Goal: Information Seeking & Learning: Learn about a topic

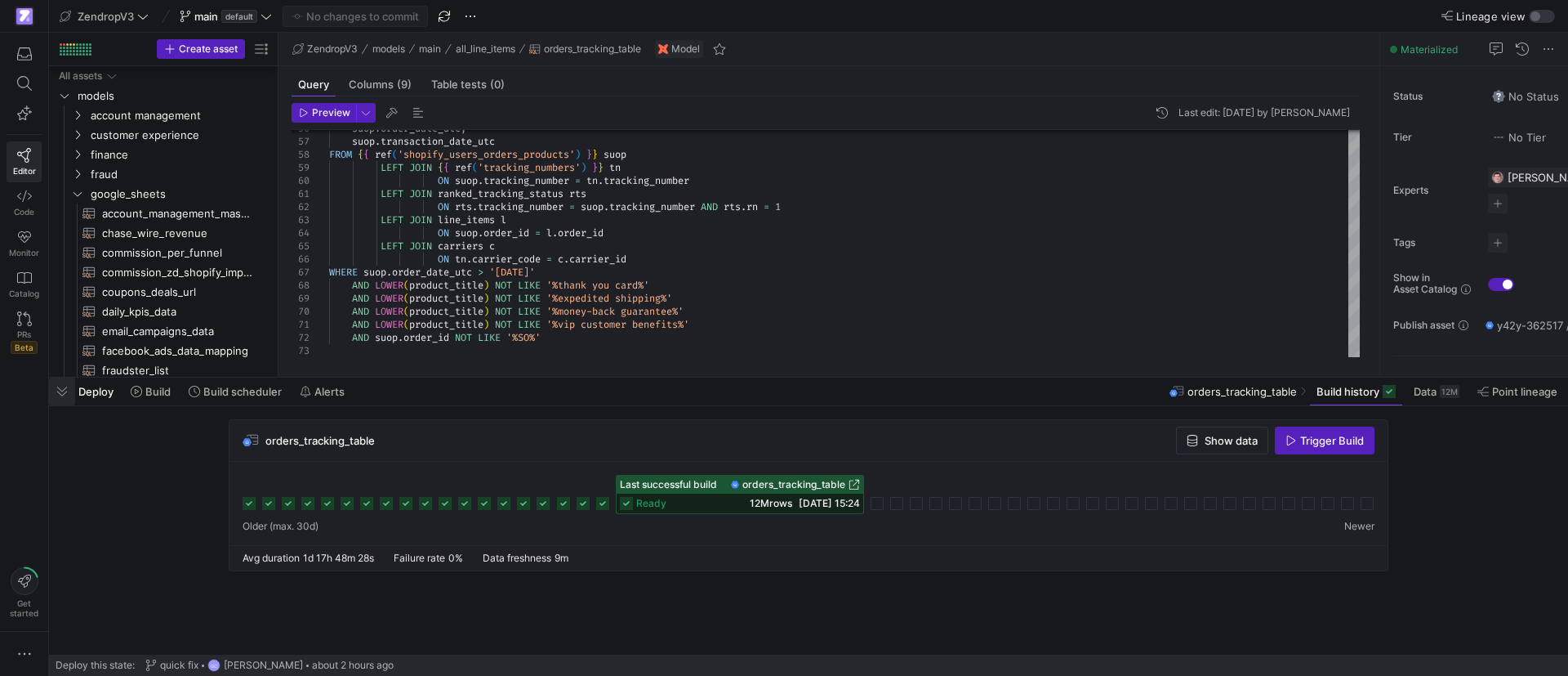
scroll to position [105, 223]
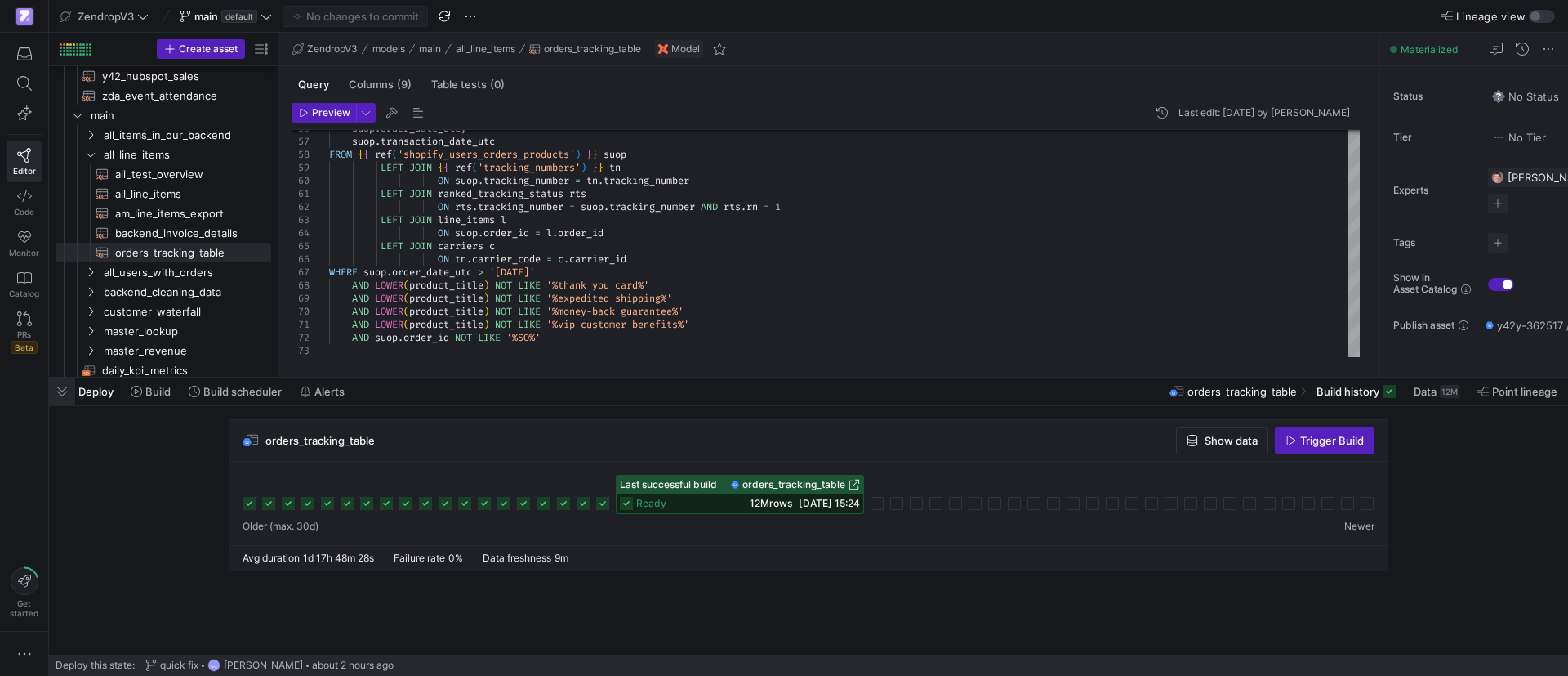
click at [66, 394] on span "button" at bounding box center [62, 391] width 26 height 28
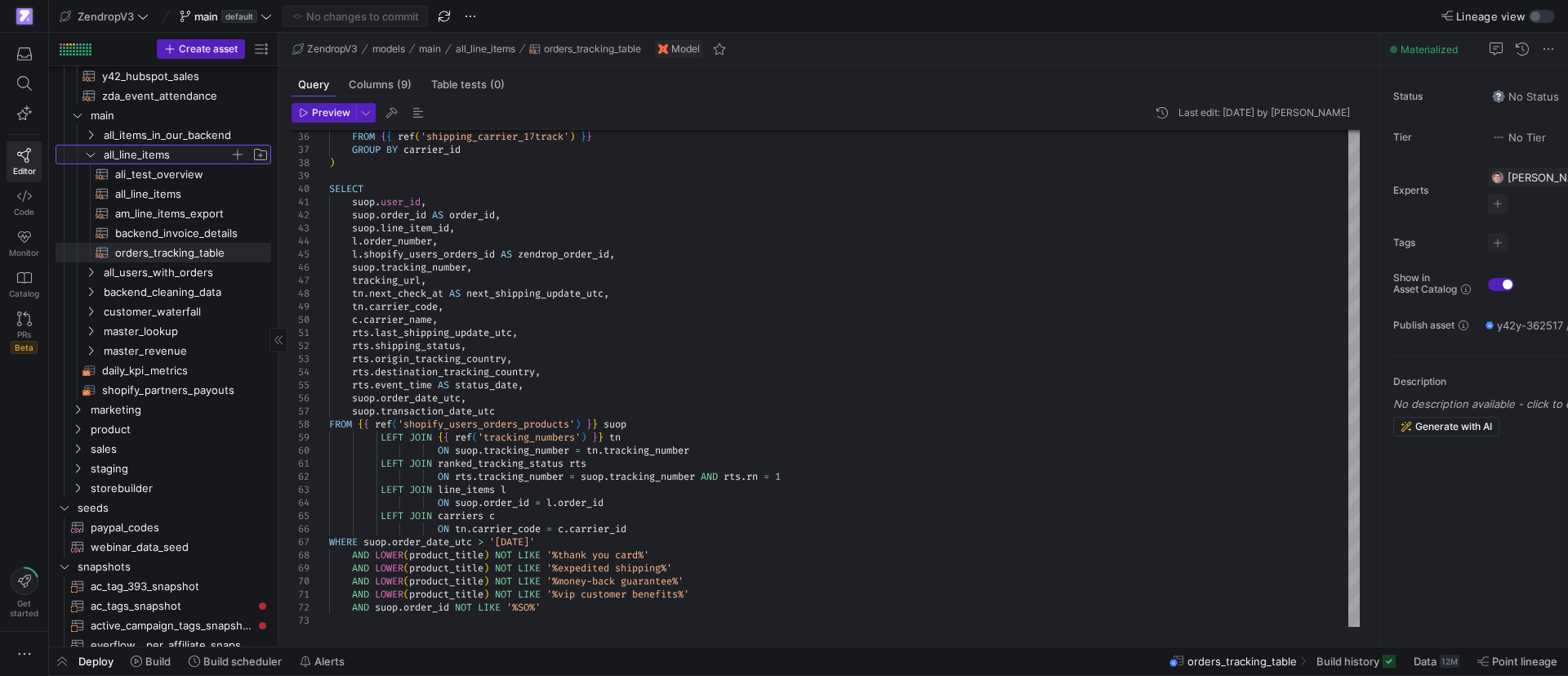
click at [90, 161] on span "all_line_items" at bounding box center [176, 154] width 188 height 18
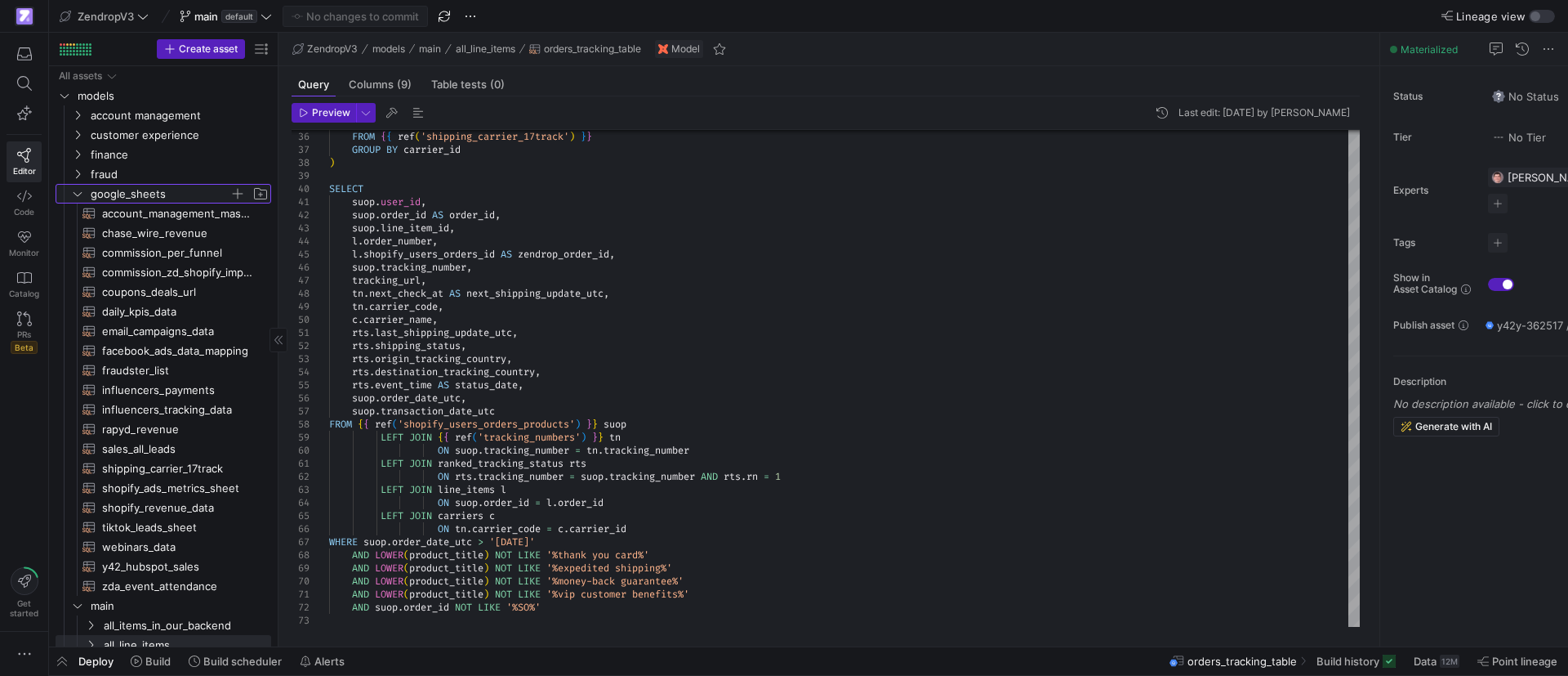
click at [75, 192] on icon "Press SPACE to select this row." at bounding box center [77, 194] width 12 height 10
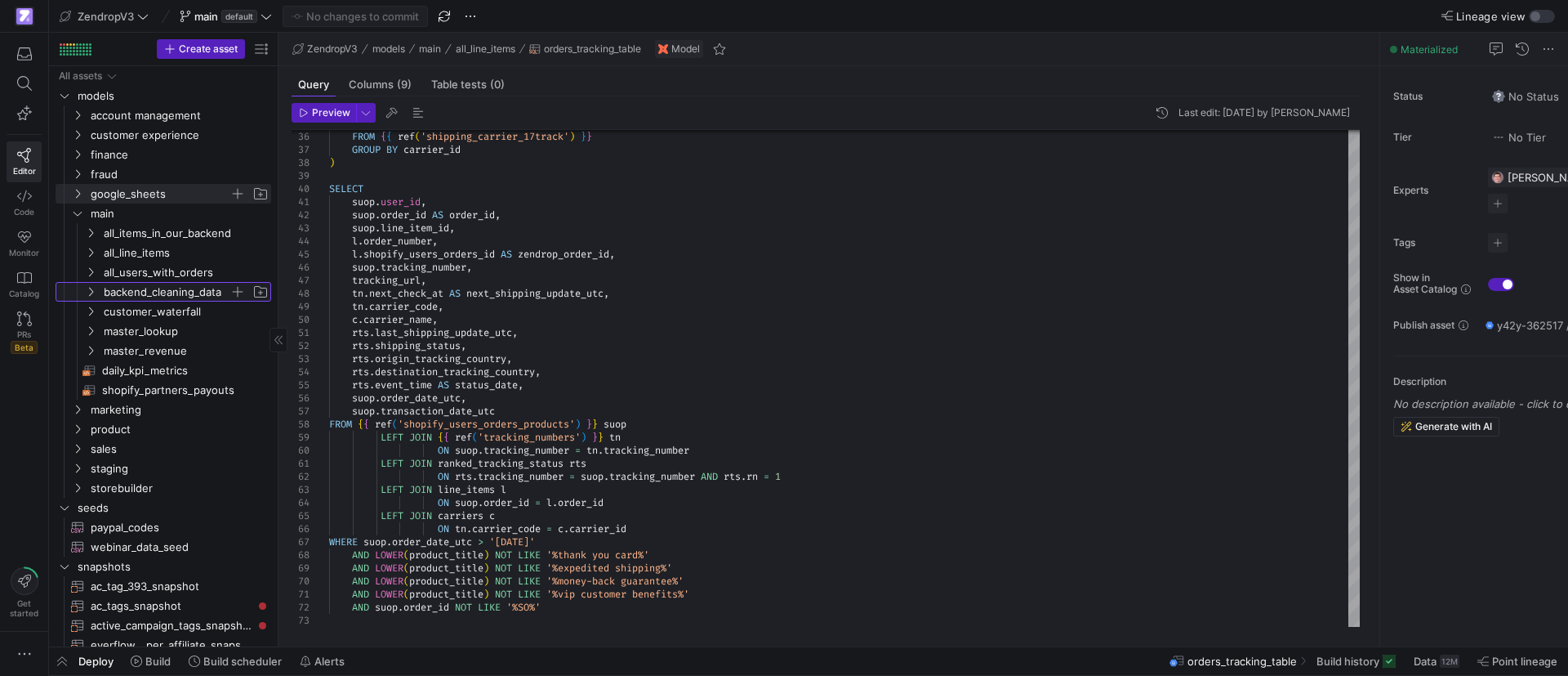
click at [91, 288] on icon "Press SPACE to select this row." at bounding box center [91, 292] width 12 height 10
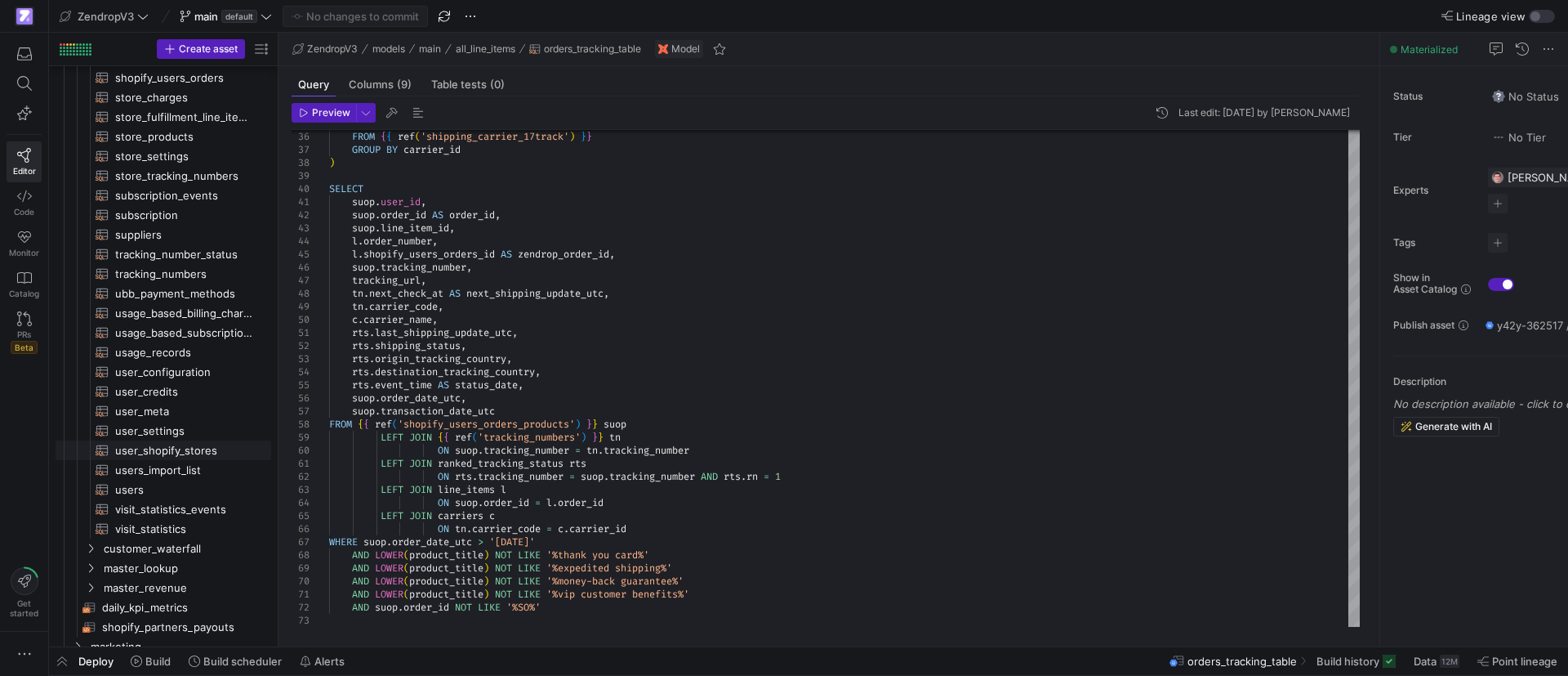
scroll to position [630, 0]
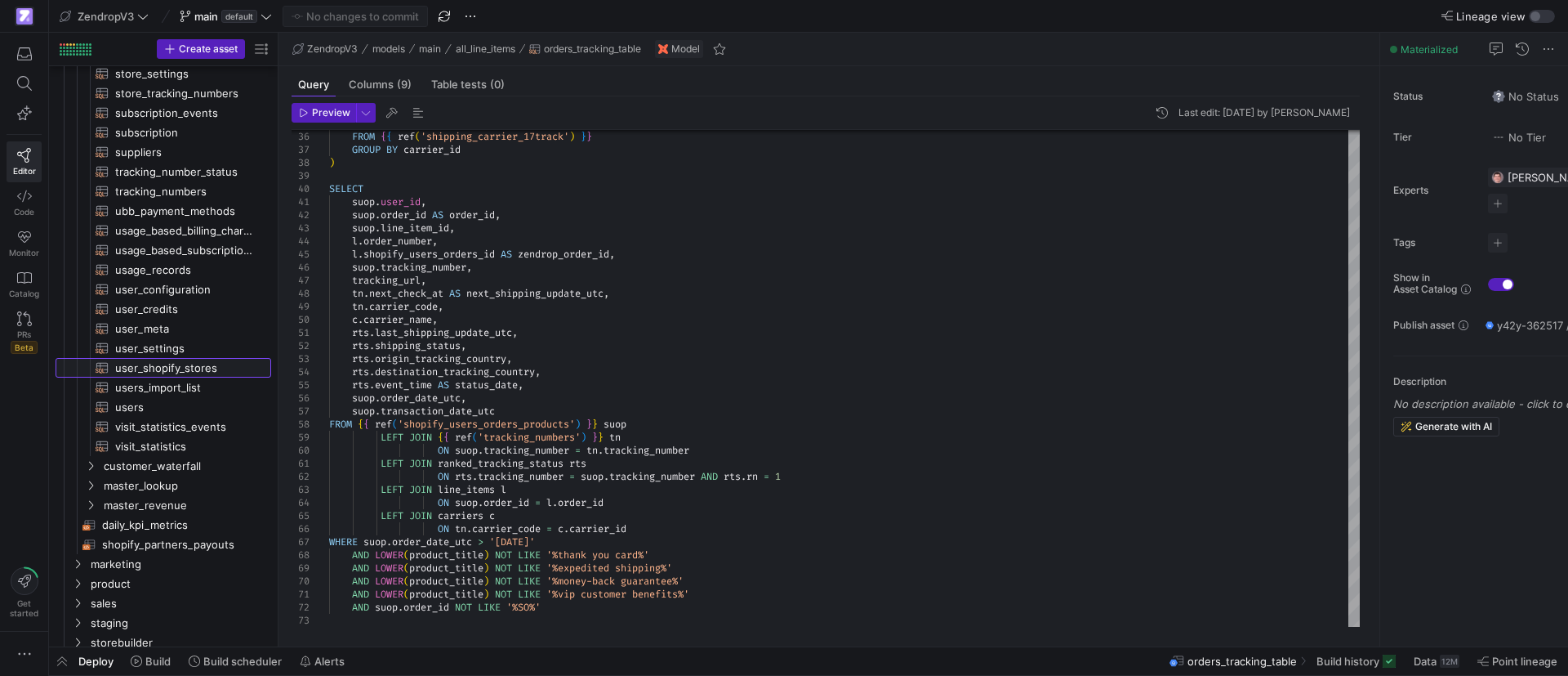
click at [175, 371] on span "user_shopify_stores​​​​​​​​​​" at bounding box center [184, 367] width 137 height 18
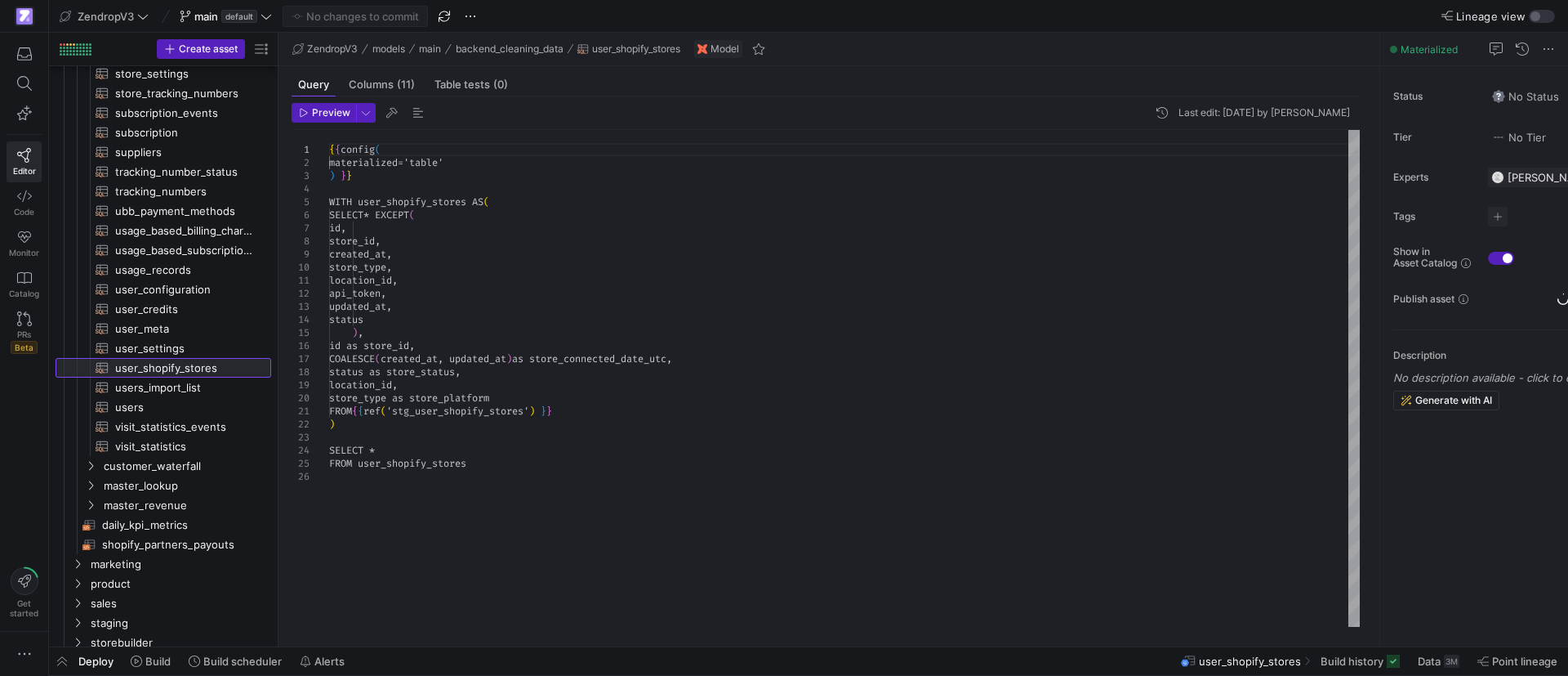
scroll to position [105, 165]
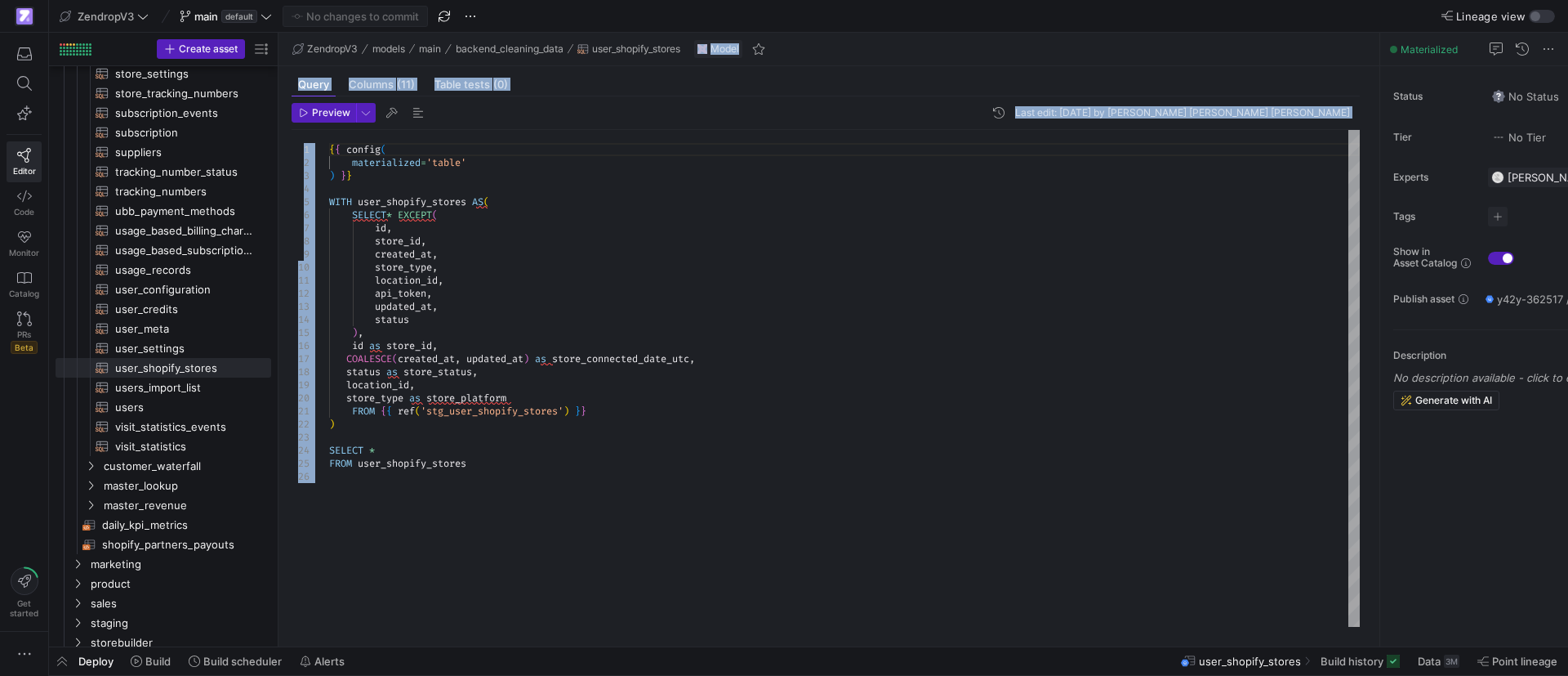
drag, startPoint x: 691, startPoint y: 47, endPoint x: 709, endPoint y: 258, distance: 211.8
click at [656, 162] on as-split-area "ZendropV3 models main backend_cleaning_data user_shopify_stores Model Query Col…" at bounding box center [829, 339] width 1101 height 613
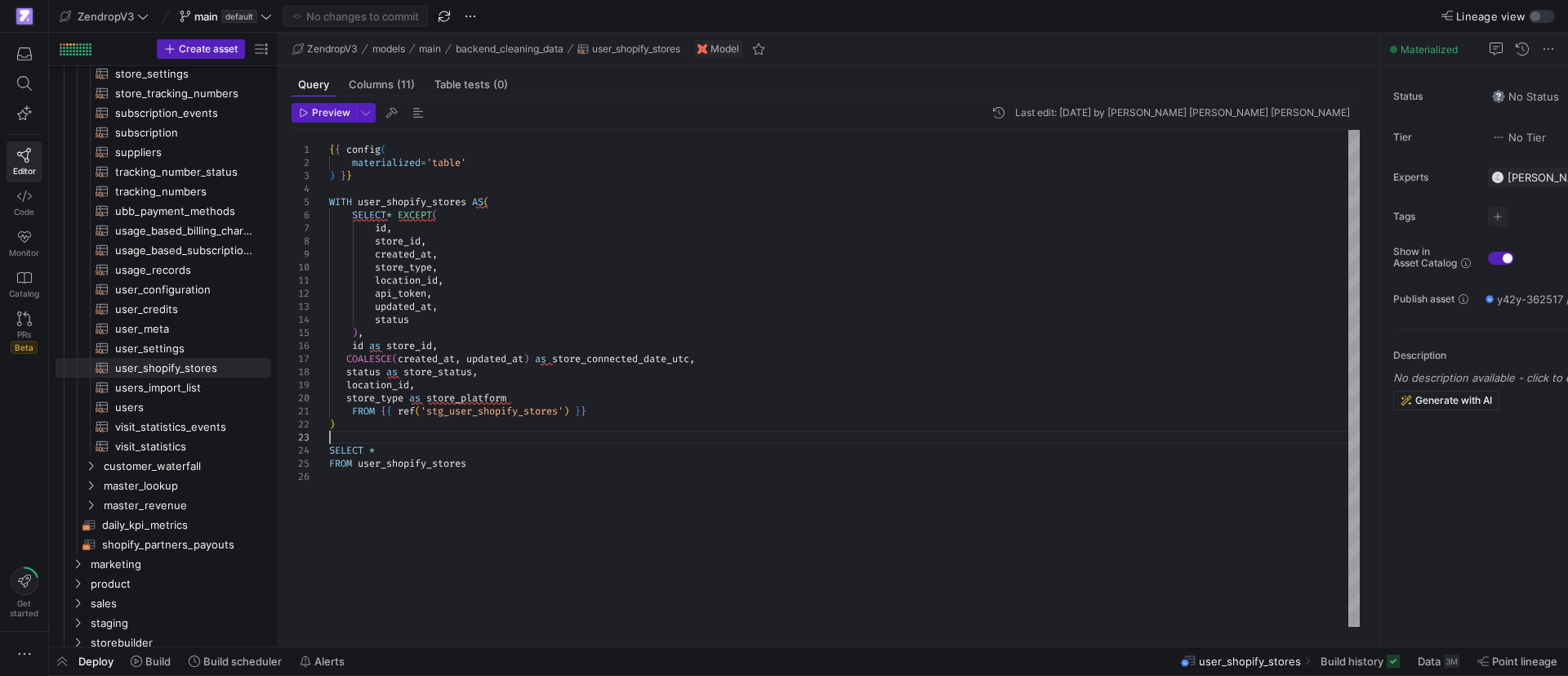
scroll to position [77, 1]
click at [719, 438] on div "{ { config ( materialized = 'table' ) } } WITH user_shopify_stores AS ( SELECT …" at bounding box center [844, 378] width 1030 height 497
click at [465, 410] on div at bounding box center [784, 338] width 1568 height 676
click at [659, 403] on div "{ { config ( materialized = 'table' ) } } WITH user_shopify_stores AS ( SELECT …" at bounding box center [844, 378] width 1030 height 497
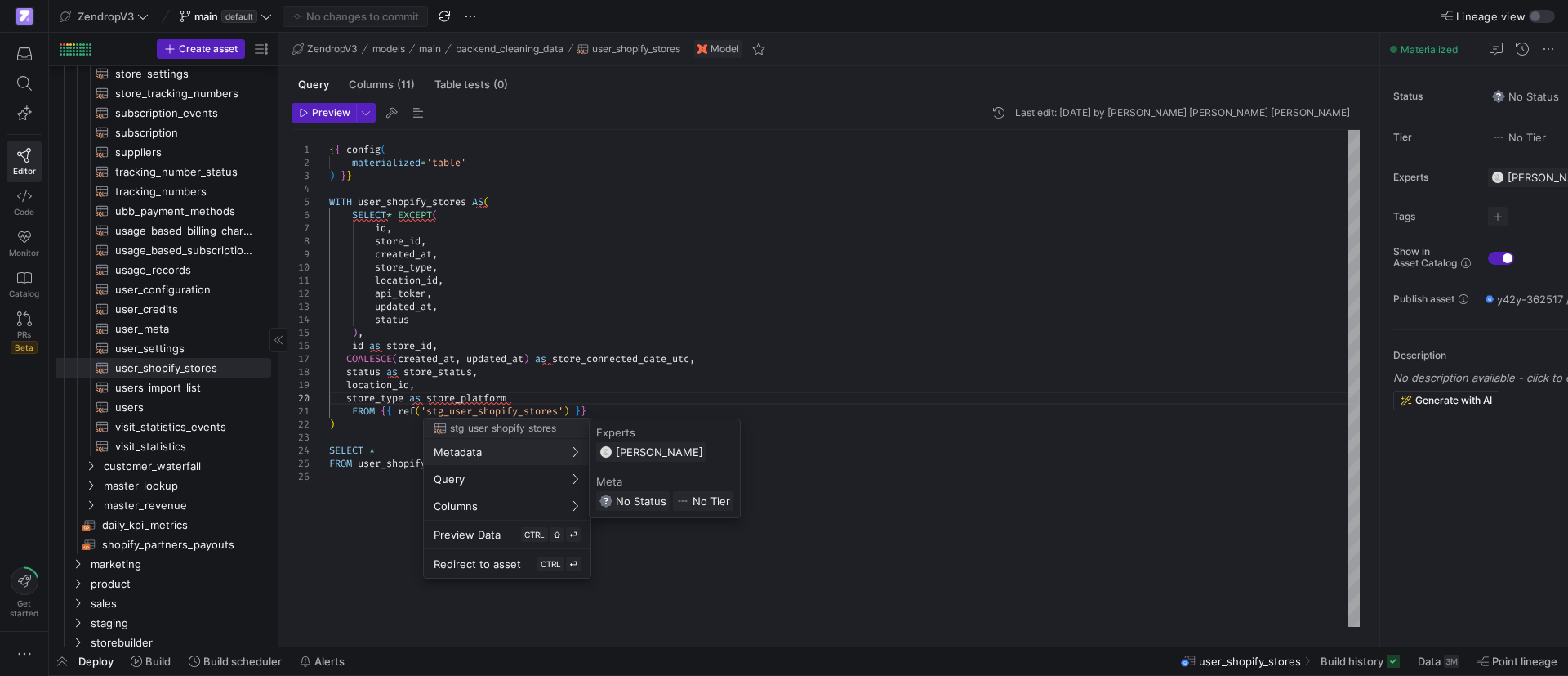
click at [271, 281] on div at bounding box center [784, 338] width 1568 height 676
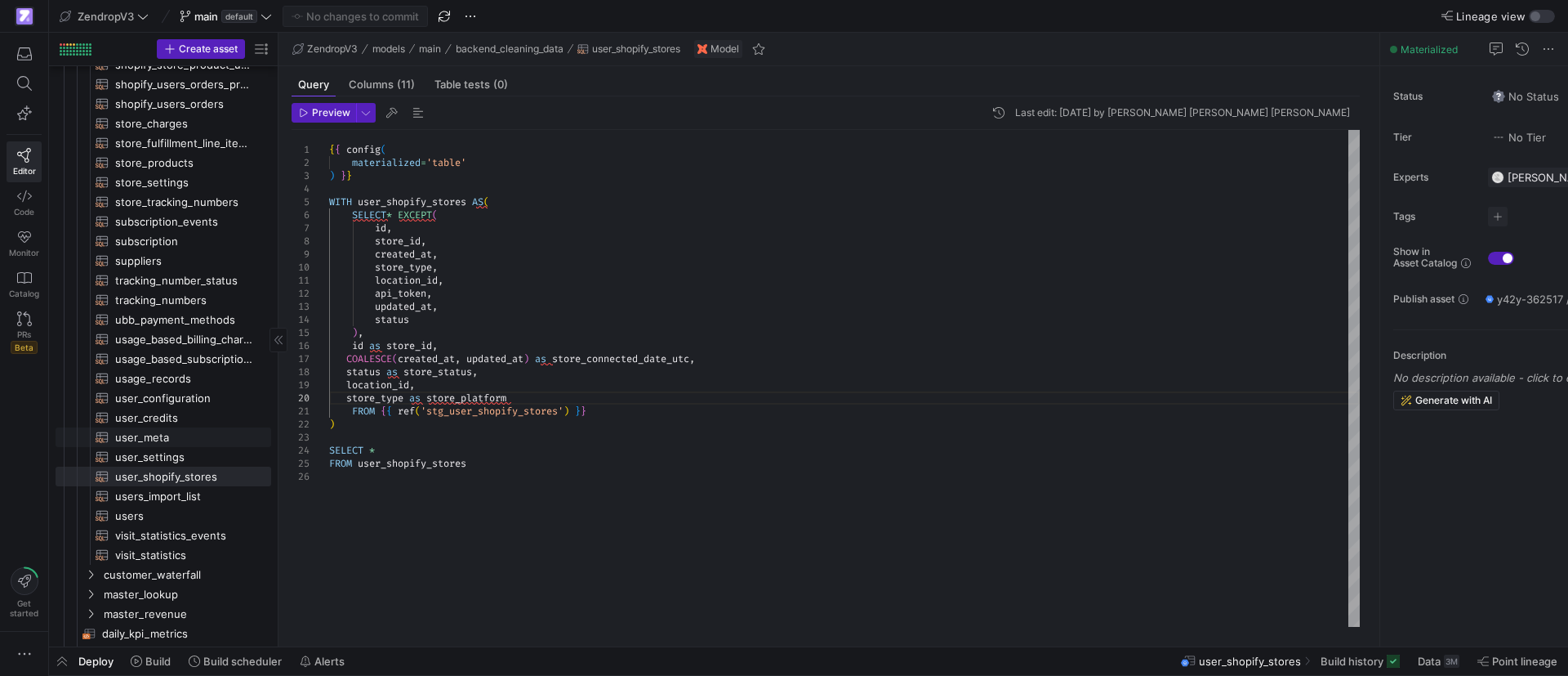
scroll to position [384, 0]
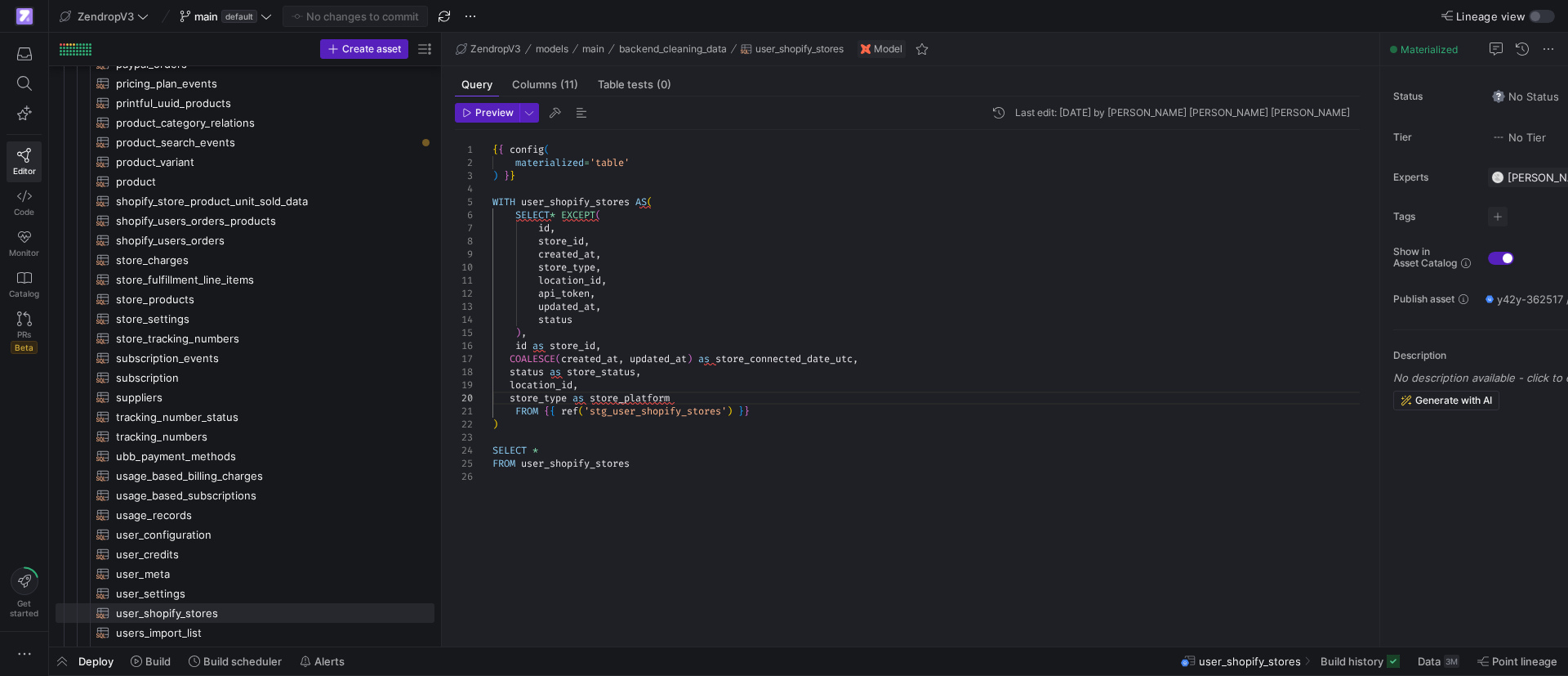
drag, startPoint x: 278, startPoint y: 285, endPoint x: 483, endPoint y: 285, distance: 205.0
click at [483, 285] on as-split "Create asset Drag here to set row groups Drag here to set column labels Group 1…" at bounding box center [808, 339] width 1519 height 613
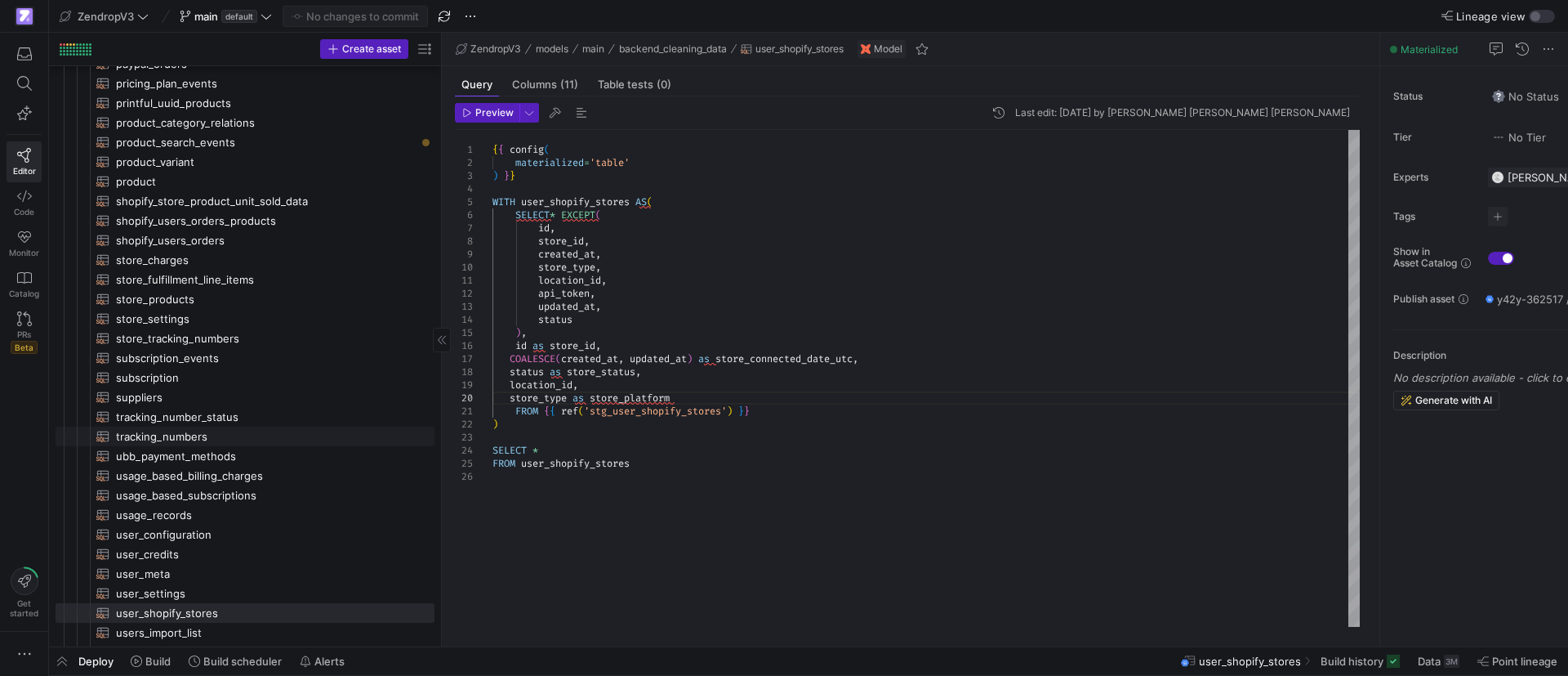
scroll to position [507, 0]
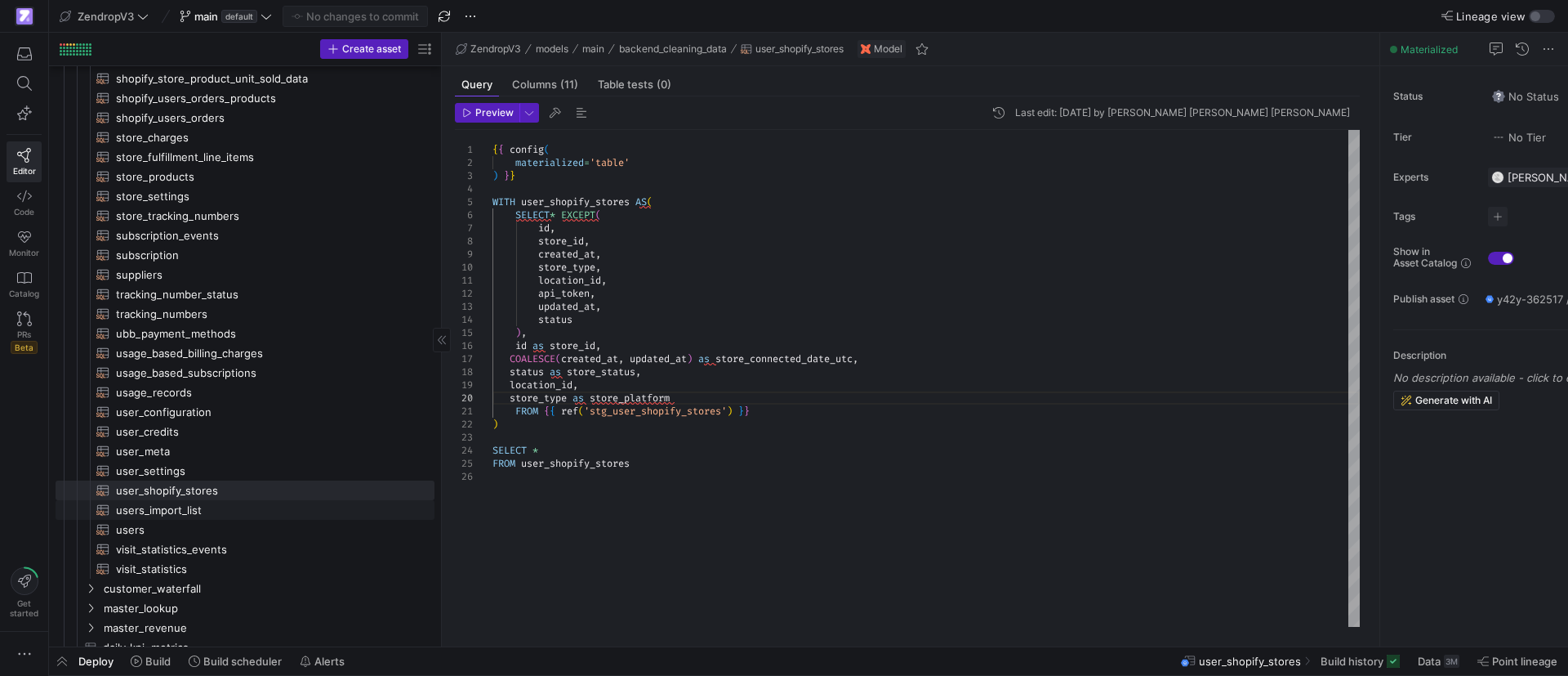
click at [211, 513] on span "users_import_list​​​​​​​​​​" at bounding box center [266, 509] width 300 height 18
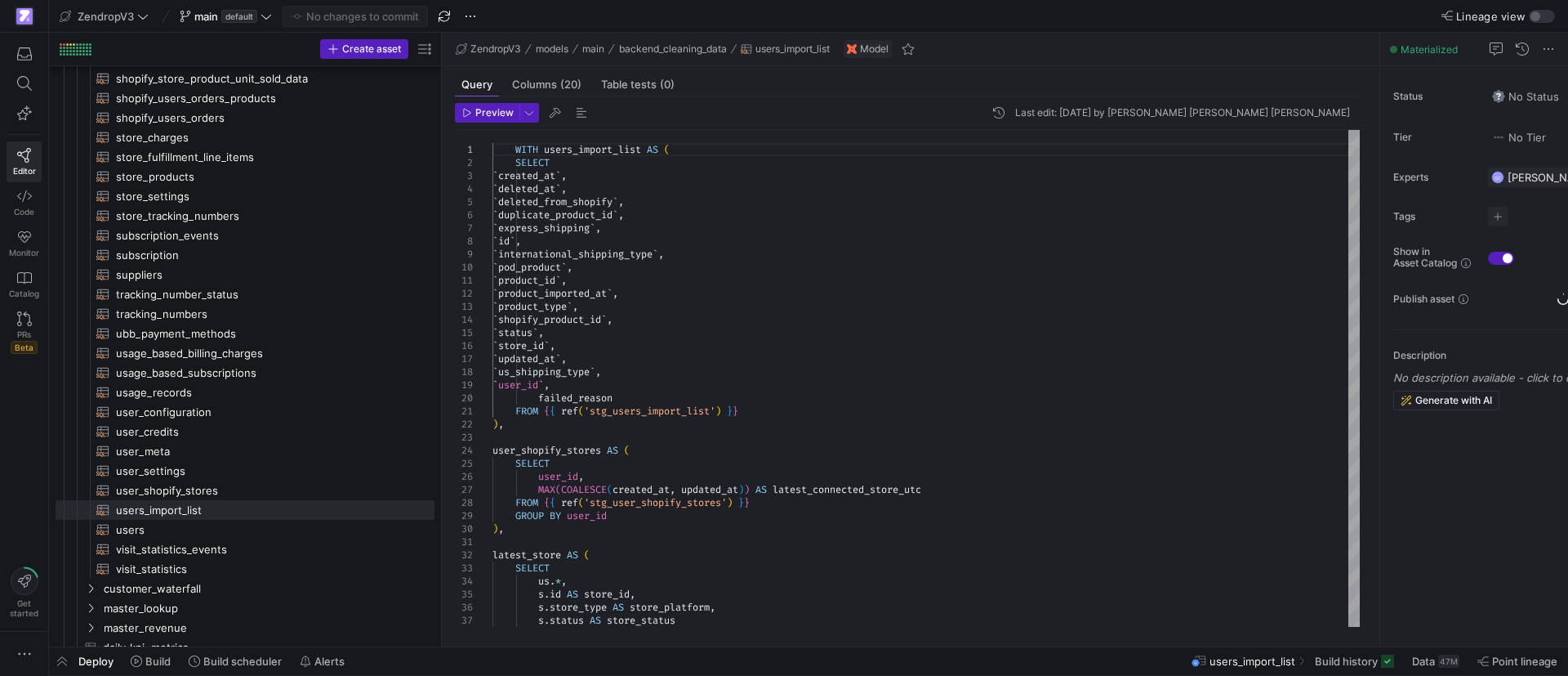
drag, startPoint x: 759, startPoint y: 46, endPoint x: 848, endPoint y: 66, distance: 91.2
click at [848, 66] on as-split-area "ZendropV3 models main backend_cleaning_data users_import_list Model Query Colum…" at bounding box center [910, 339] width 937 height 613
drag, startPoint x: 842, startPoint y: 45, endPoint x: 743, endPoint y: 194, distance: 178.9
click at [741, 119] on as-split-area "ZendropV3 models main backend_cleaning_data users_import_list Model Query Colum…" at bounding box center [910, 339] width 937 height 613
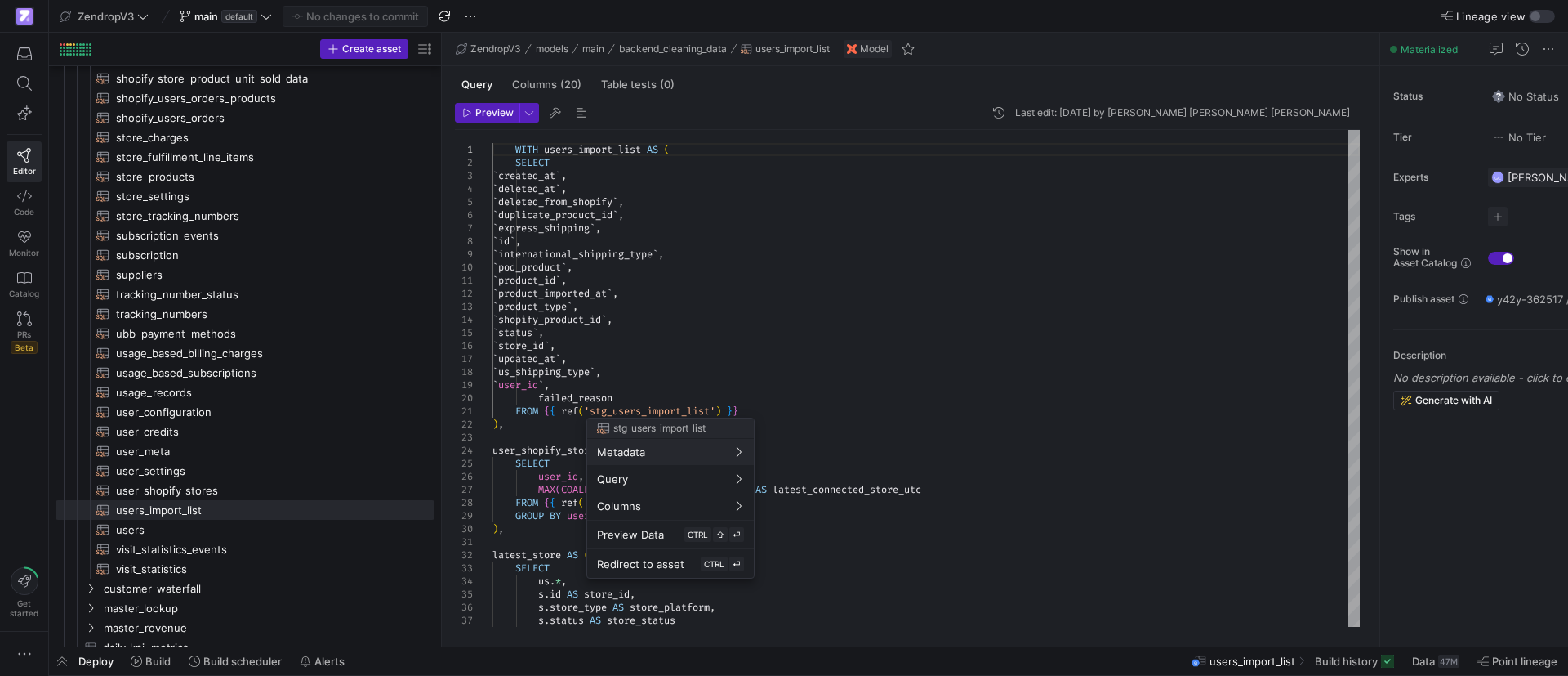
click at [618, 412] on div at bounding box center [784, 338] width 1568 height 676
click at [918, 404] on div "WITH users_import_list AS ( SELECT ` created_at ` , ` deleted_at ` , ` deleted_…" at bounding box center [926, 489] width 867 height 719
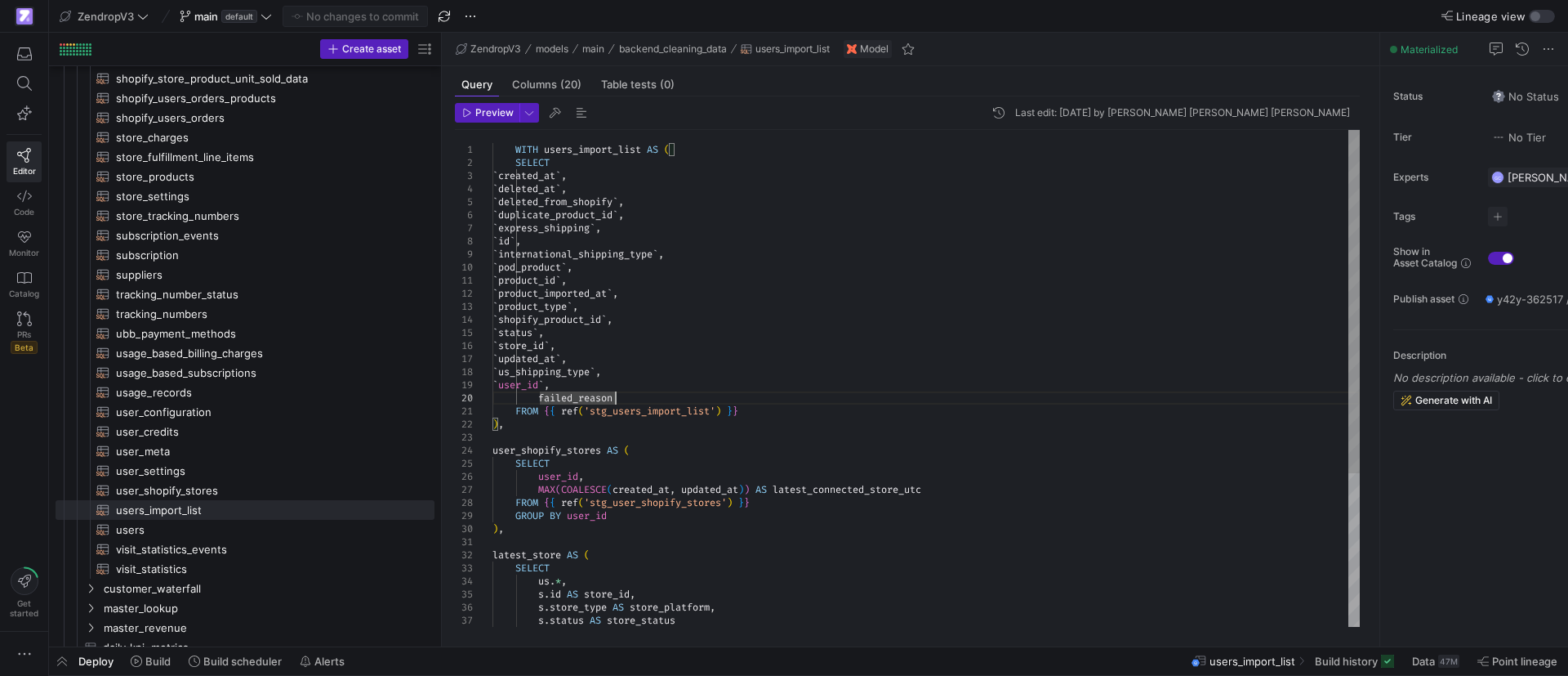
click at [714, 362] on div "WITH users_import_list AS ( SELECT ` created_at ` , ` deleted_at ` , ` deleted_…" at bounding box center [926, 489] width 867 height 719
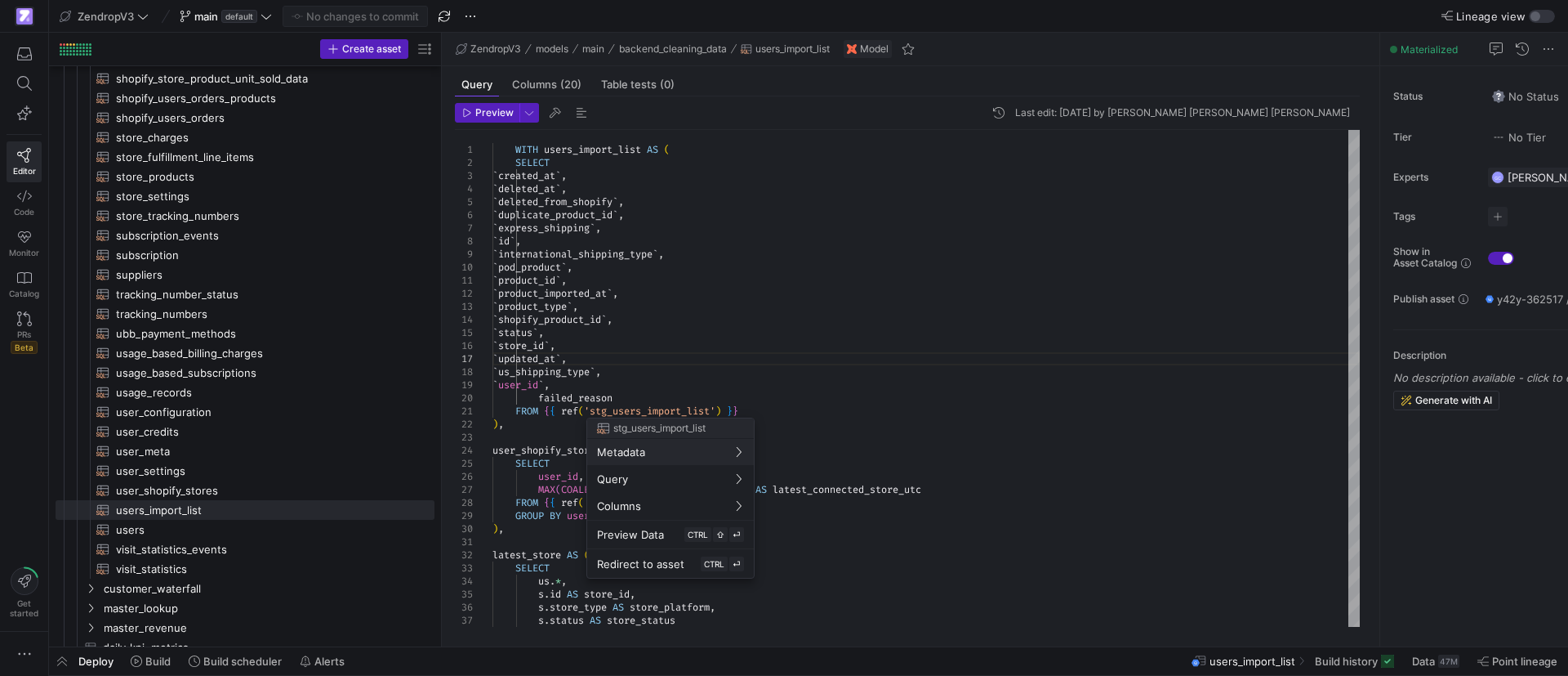
click at [827, 394] on div at bounding box center [784, 338] width 1568 height 676
click at [803, 415] on div at bounding box center [784, 338] width 1568 height 676
click at [628, 410] on div at bounding box center [784, 338] width 1568 height 676
click at [628, 410] on div "WITH users_import_list AS ( SELECT ` created_at ` , ` deleted_at ` , ` deleted_…" at bounding box center [926, 489] width 867 height 719
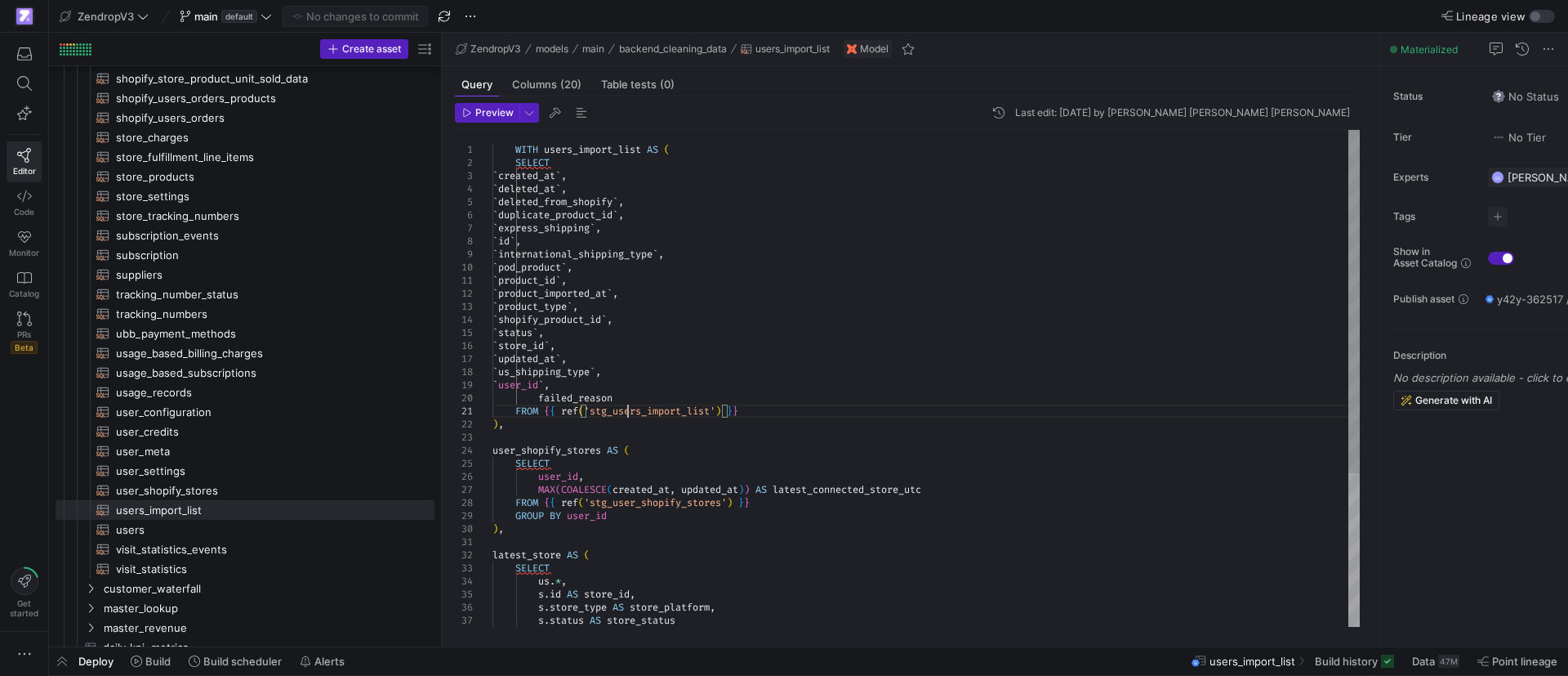
click at [628, 410] on div "WITH users_import_list AS ( SELECT ` created_at ` , ` deleted_at ` , ` deleted_…" at bounding box center [926, 489] width 867 height 719
type textarea "`product_id`, `product_imported_at`, `product_type`, `shopify_product_id`, `sta…"
click at [605, 285] on div "WITH users_import_list AS ( SELECT ` created_at ` , ` deleted_at ` , ` deleted_…" at bounding box center [926, 489] width 867 height 719
click at [591, 295] on div "` updated_at ` , ` us_shipping_type ` , ` user_id ` , failed_reason FROM { { re…" at bounding box center [926, 489] width 867 height 719
click at [590, 296] on div "` updated_at ` , ` us_shipping_type ` , ` user_id ` , failed_reason FROM { { re…" at bounding box center [926, 489] width 867 height 719
